Goal: Transaction & Acquisition: Purchase product/service

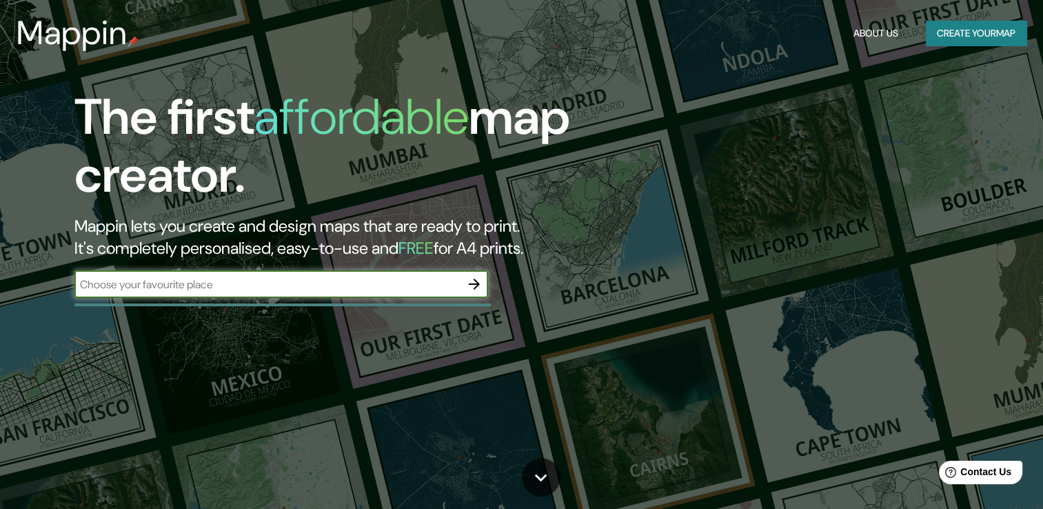
click at [371, 288] on input "text" at bounding box center [267, 285] width 386 height 16
type input "[GEOGRAPHIC_DATA]"
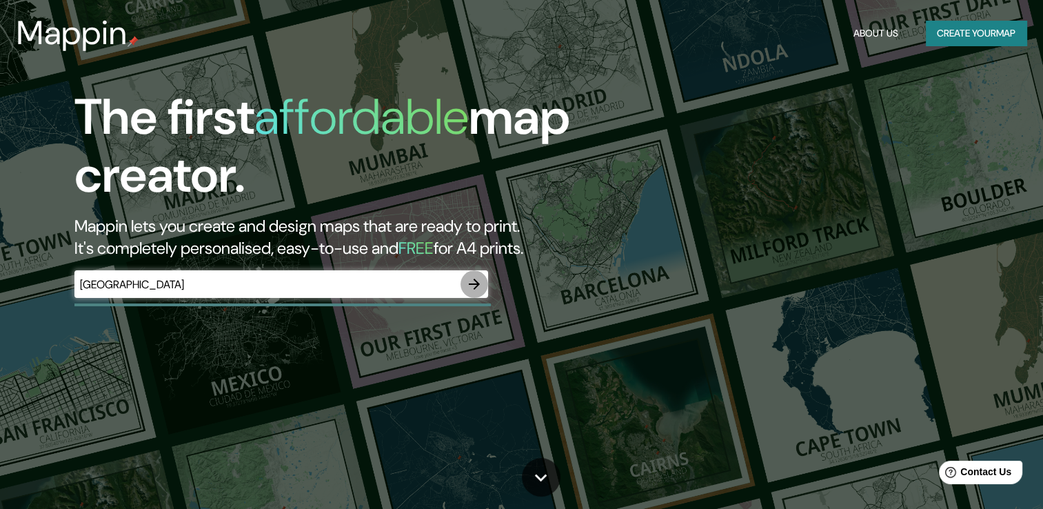
click at [472, 283] on icon "button" at bounding box center [474, 284] width 17 height 17
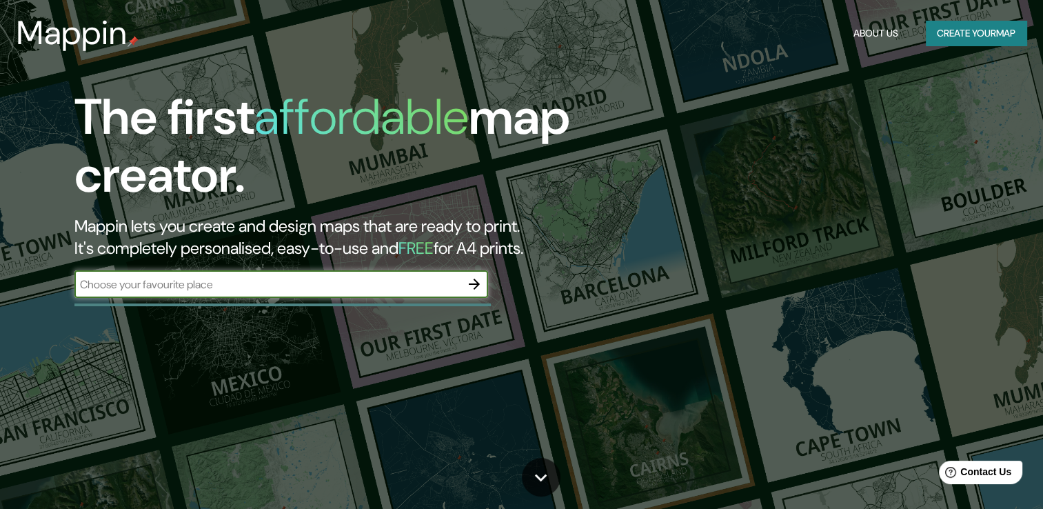
click at [295, 290] on input "text" at bounding box center [267, 285] width 386 height 16
click at [370, 285] on input "text" at bounding box center [267, 285] width 386 height 16
type input "[GEOGRAPHIC_DATA]"
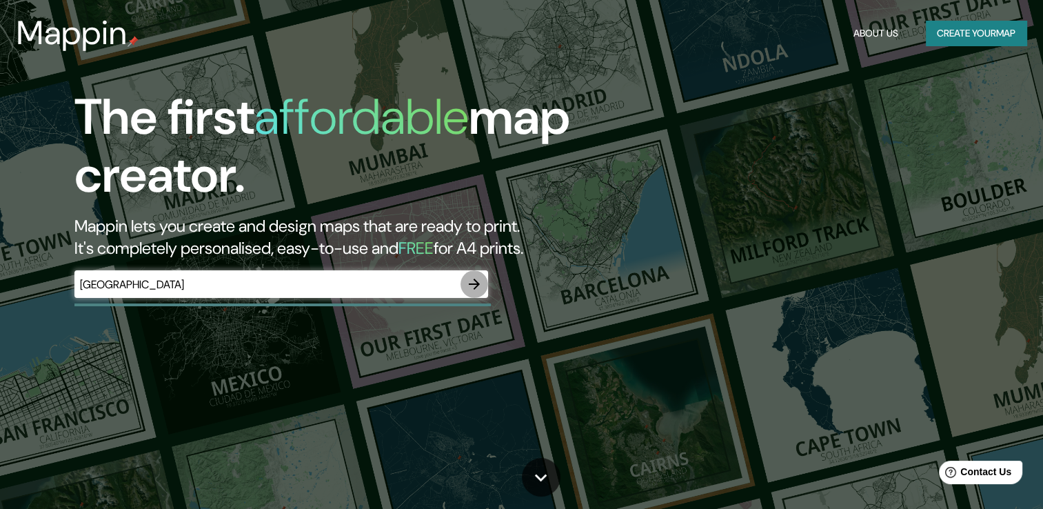
click at [474, 286] on icon "button" at bounding box center [474, 284] width 17 height 17
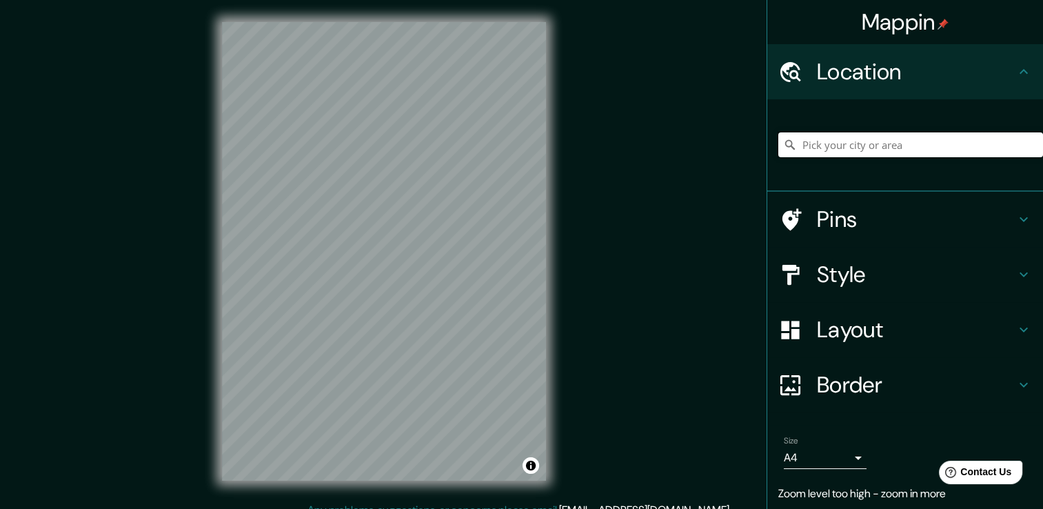
click at [905, 141] on input "Pick your city or area" at bounding box center [911, 144] width 265 height 25
click at [907, 151] on input "[GEOGRAPHIC_DATA], [GEOGRAPHIC_DATA], [GEOGRAPHIC_DATA]" at bounding box center [911, 144] width 265 height 25
click at [963, 145] on input "[GEOGRAPHIC_DATA], [GEOGRAPHIC_DATA], [GEOGRAPHIC_DATA]" at bounding box center [911, 144] width 265 height 25
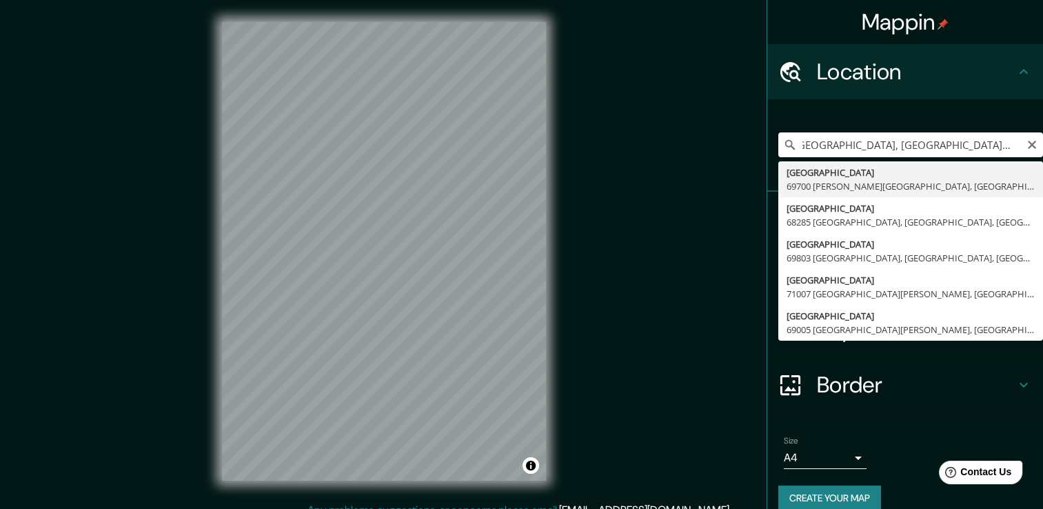
scroll to position [0, 14]
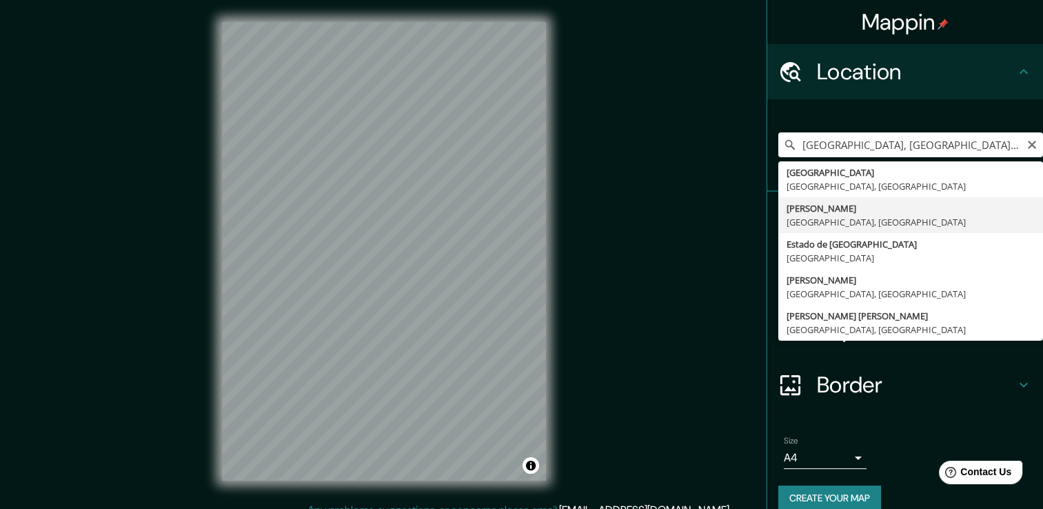
type input "[PERSON_NAME], [GEOGRAPHIC_DATA], [GEOGRAPHIC_DATA]"
